Goal: Task Accomplishment & Management: Use online tool/utility

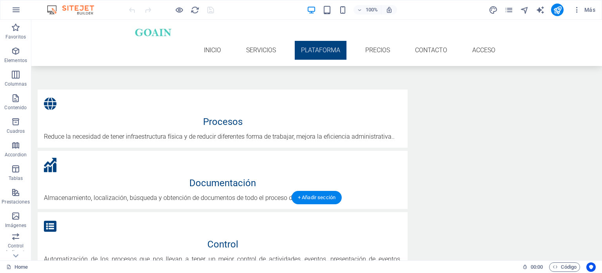
scroll to position [392, 0]
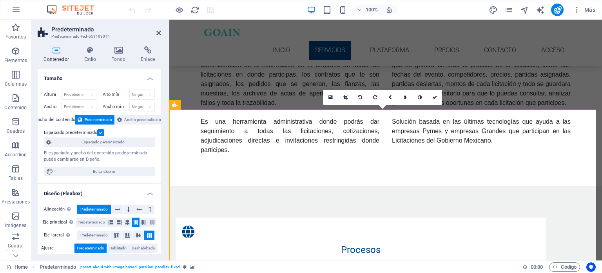
scroll to position [274, 0]
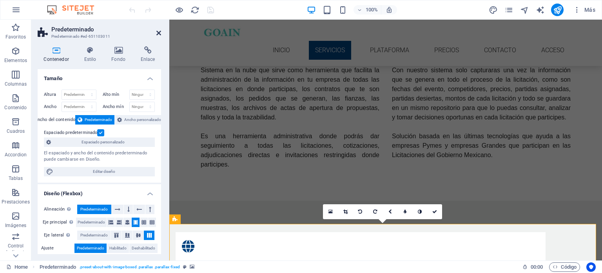
click at [158, 32] on icon at bounding box center [158, 33] width 5 height 6
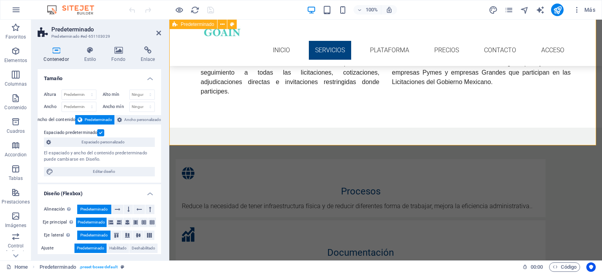
scroll to position [353, 0]
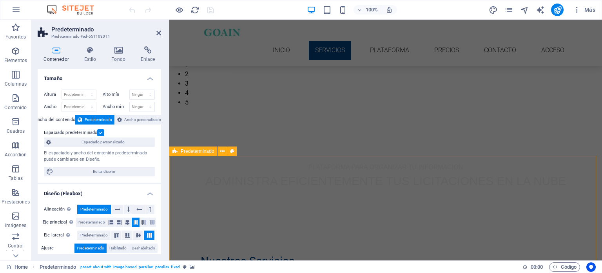
scroll to position [0, 0]
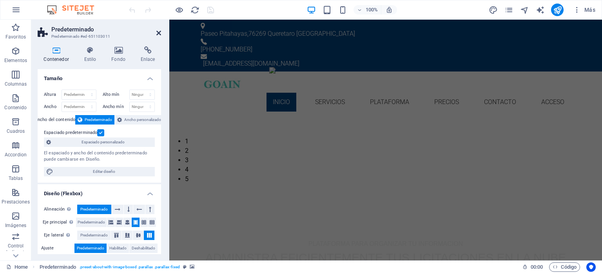
click at [158, 33] on icon at bounding box center [158, 33] width 5 height 6
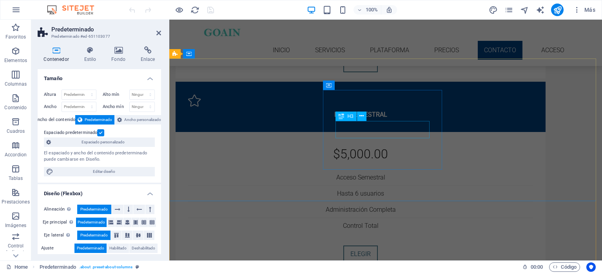
scroll to position [2139, 0]
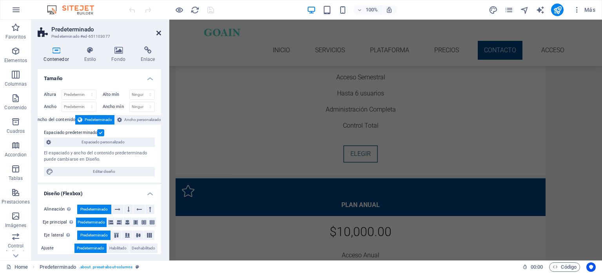
click at [157, 32] on icon at bounding box center [158, 33] width 5 height 6
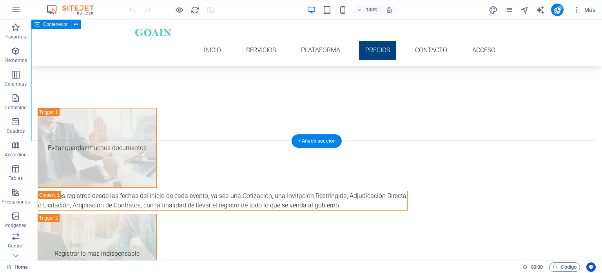
scroll to position [1608, 0]
